Goal: Task Accomplishment & Management: Manage account settings

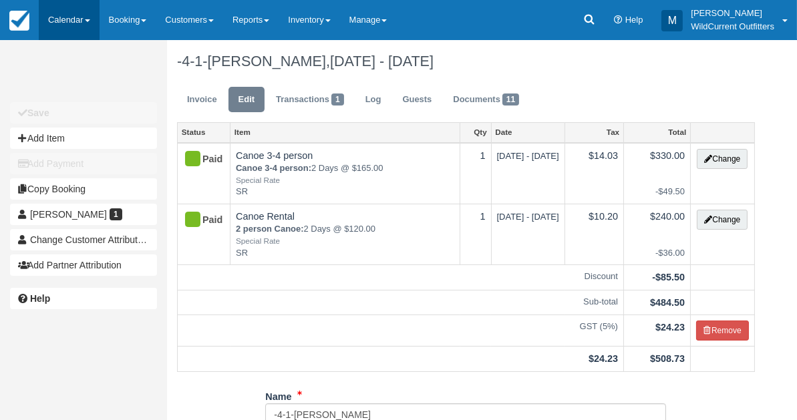
click at [65, 19] on link "Calendar" at bounding box center [69, 20] width 61 height 40
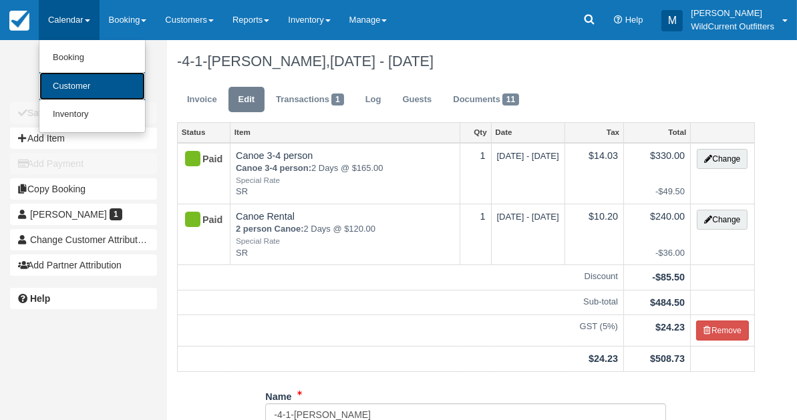
click at [65, 92] on link "Customer" at bounding box center [92, 86] width 106 height 29
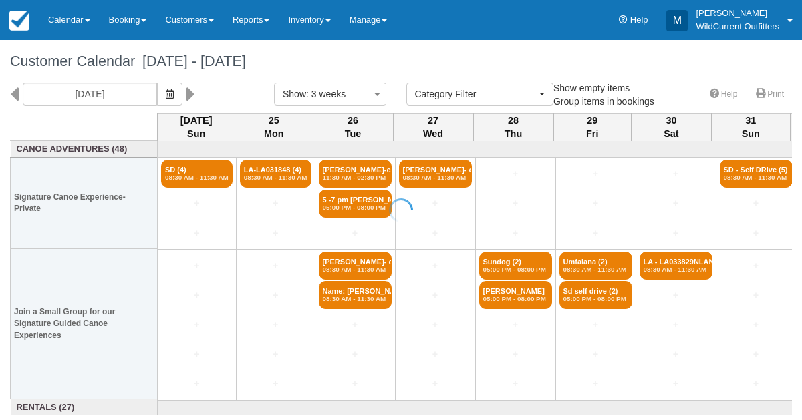
select select
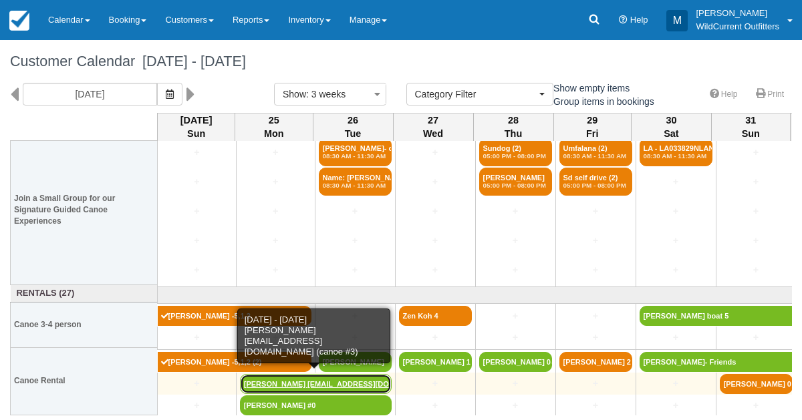
click at [282, 382] on link "Dustin Bender dustinjbender1@gmail.com (" at bounding box center [316, 384] width 152 height 20
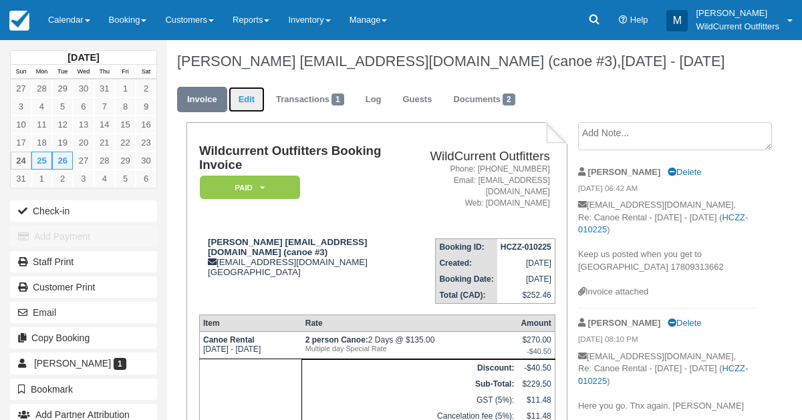
click at [249, 105] on link "Edit" at bounding box center [246, 100] width 36 height 26
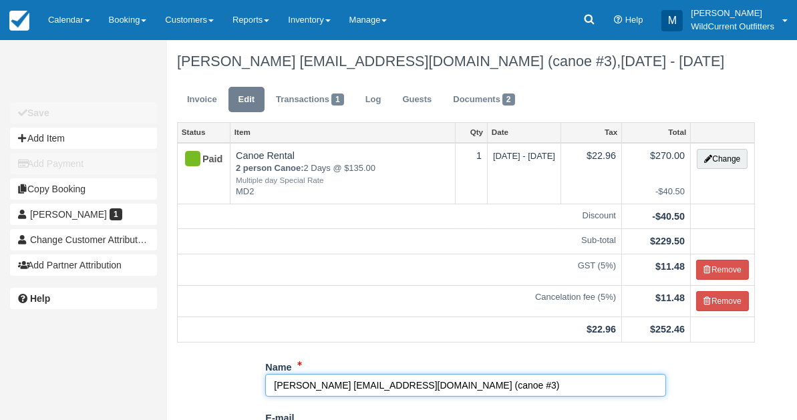
click at [480, 386] on input "Dustin Bender dustinjbender1@gmail.com (canoe #3)" at bounding box center [465, 385] width 401 height 23
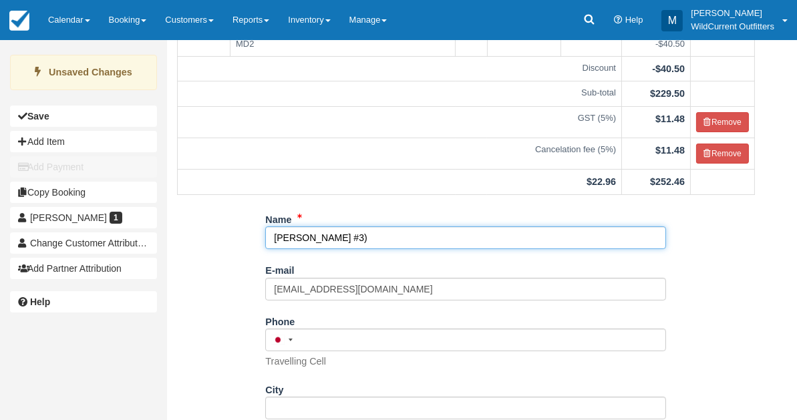
scroll to position [287, 0]
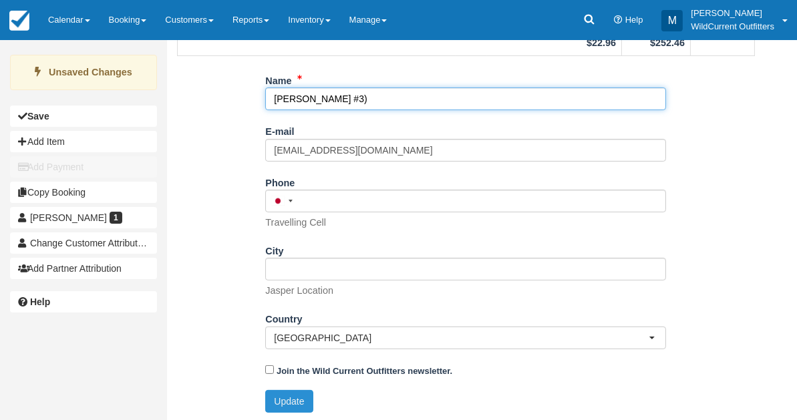
type input "[PERSON_NAME] #3)"
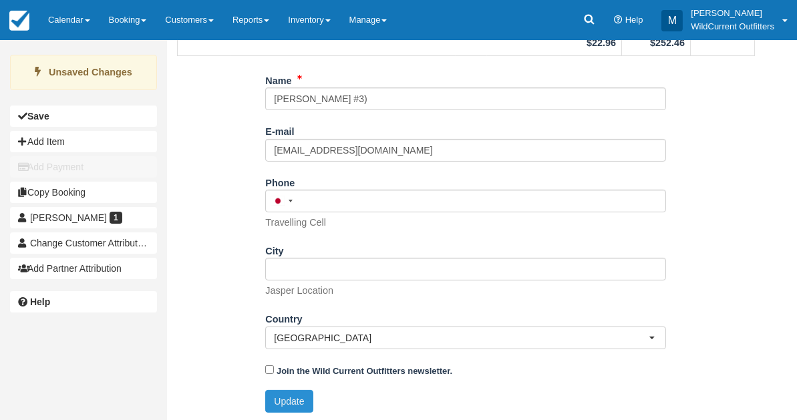
click at [302, 395] on button "Update" at bounding box center [288, 401] width 47 height 23
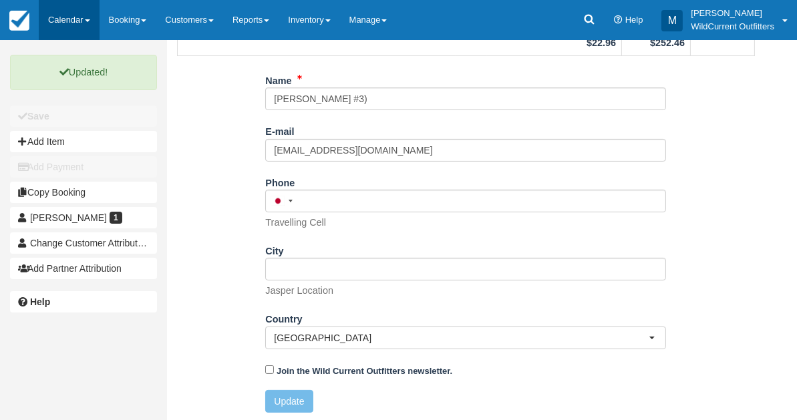
click at [61, 26] on link "Calendar" at bounding box center [69, 20] width 61 height 40
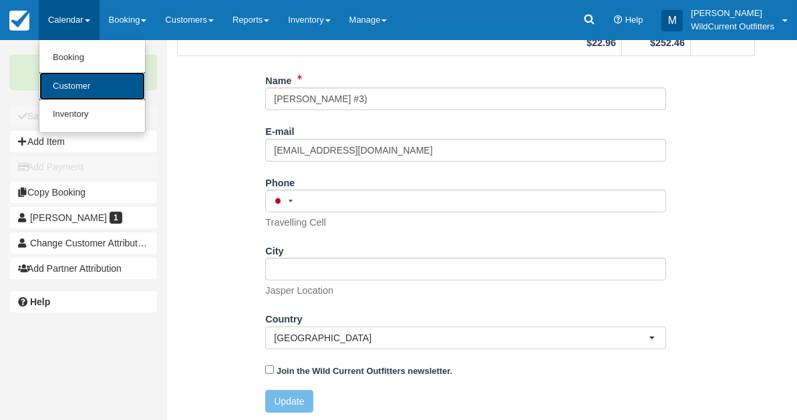
click at [65, 74] on link "Customer" at bounding box center [92, 86] width 106 height 29
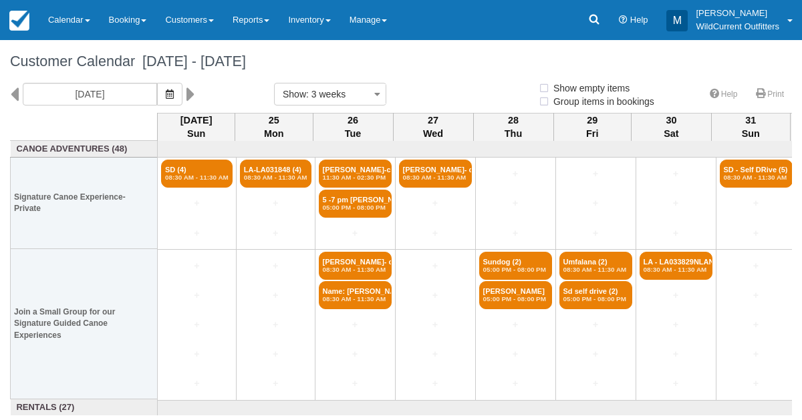
select select
